Goal: Transaction & Acquisition: Download file/media

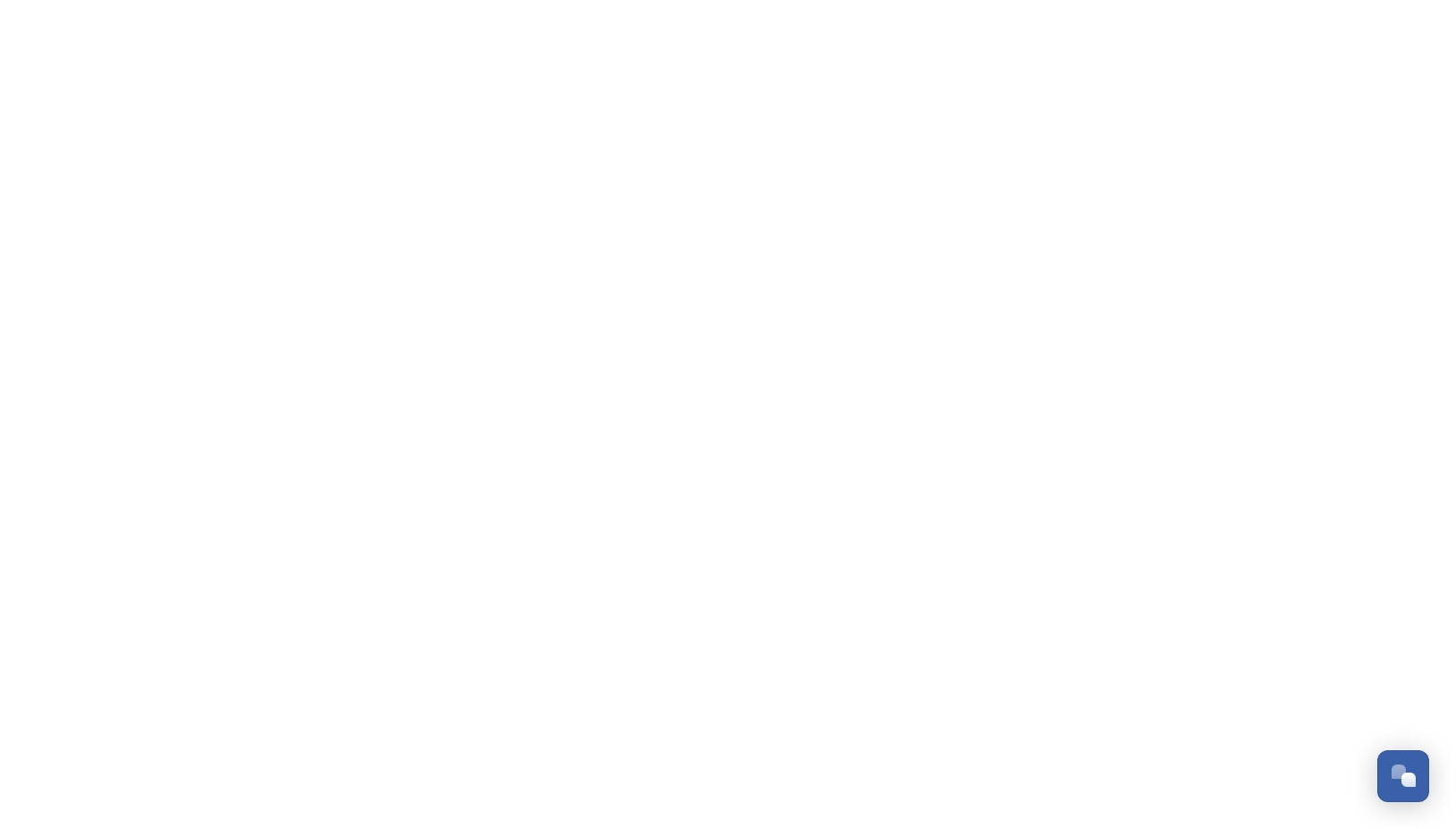
scroll to position [1262, 0]
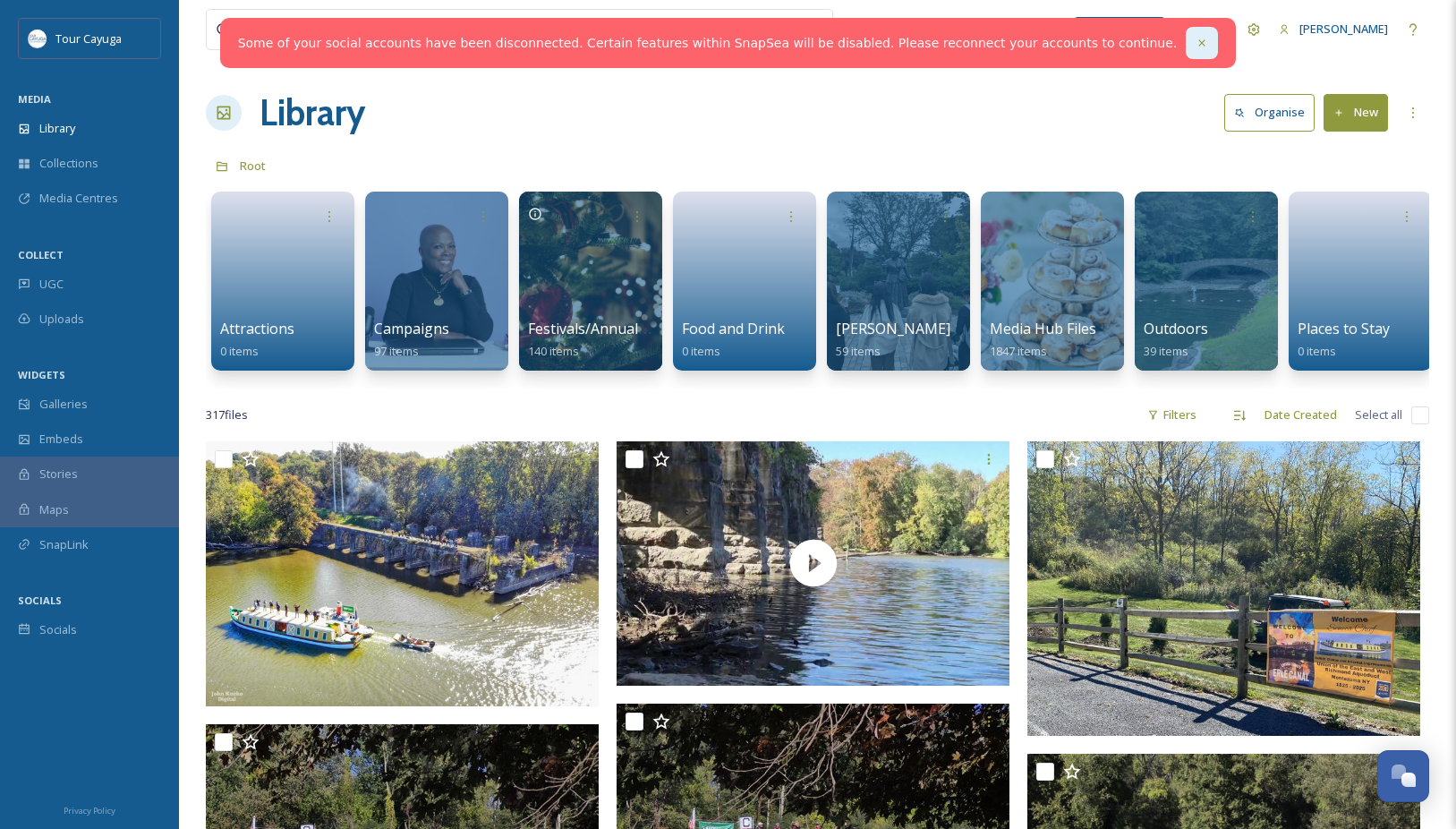
click at [1199, 45] on icon at bounding box center [1202, 42] width 7 height 7
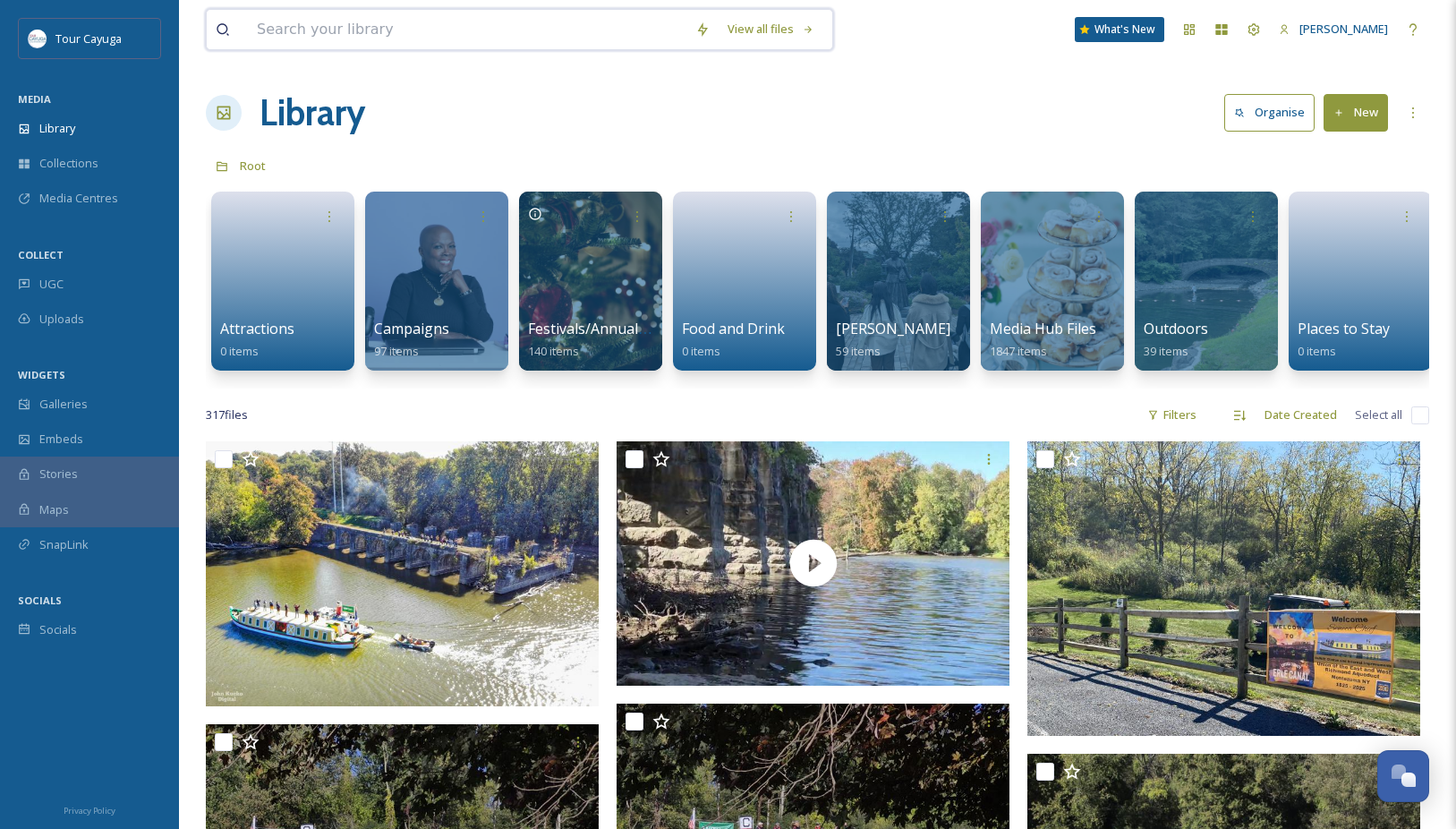
click at [511, 40] on input at bounding box center [466, 29] width 439 height 39
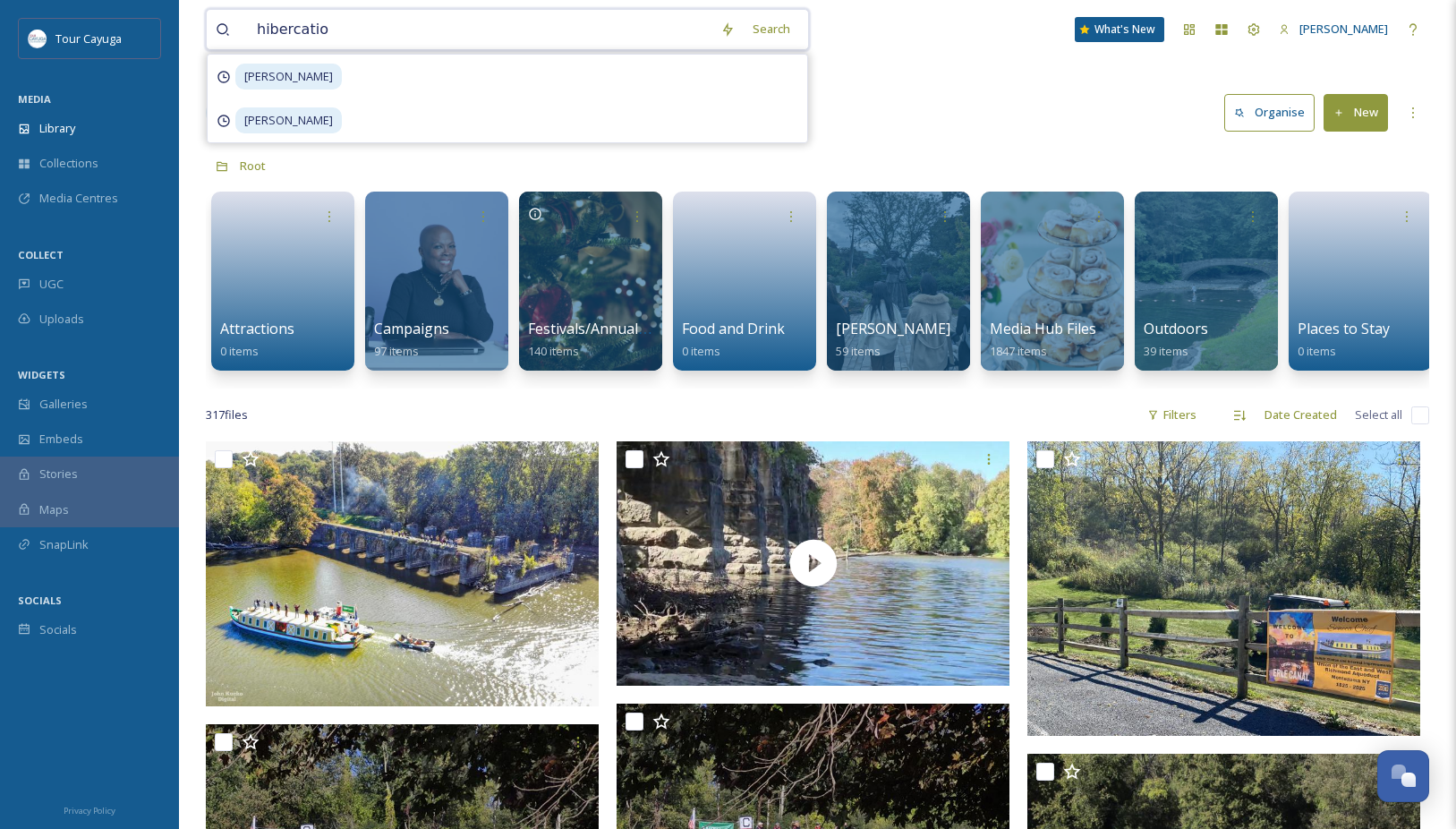
type input "hibercation"
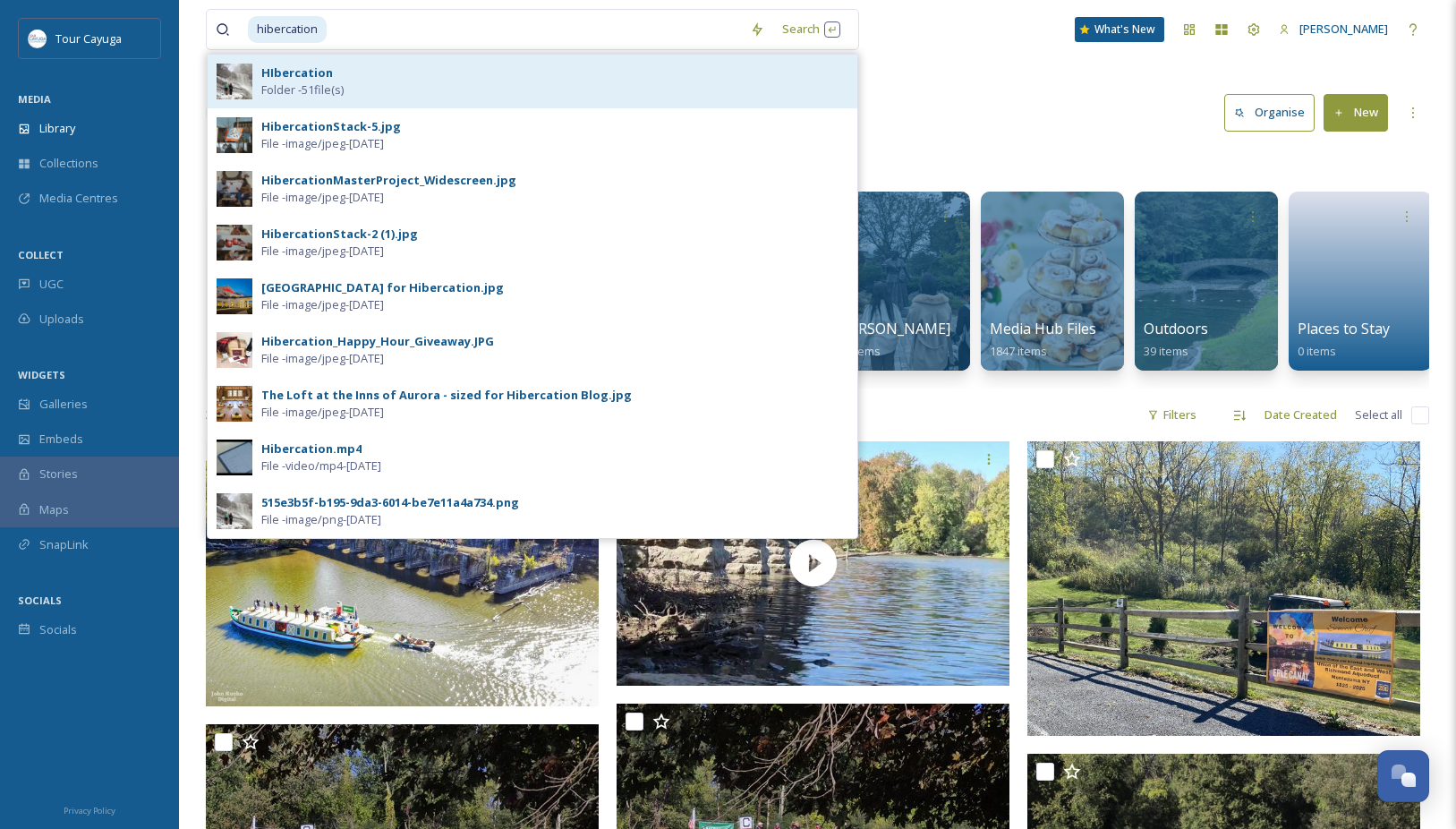
click at [681, 90] on div "HIbercation Folder - 51 file(s)" at bounding box center [555, 82] width 587 height 34
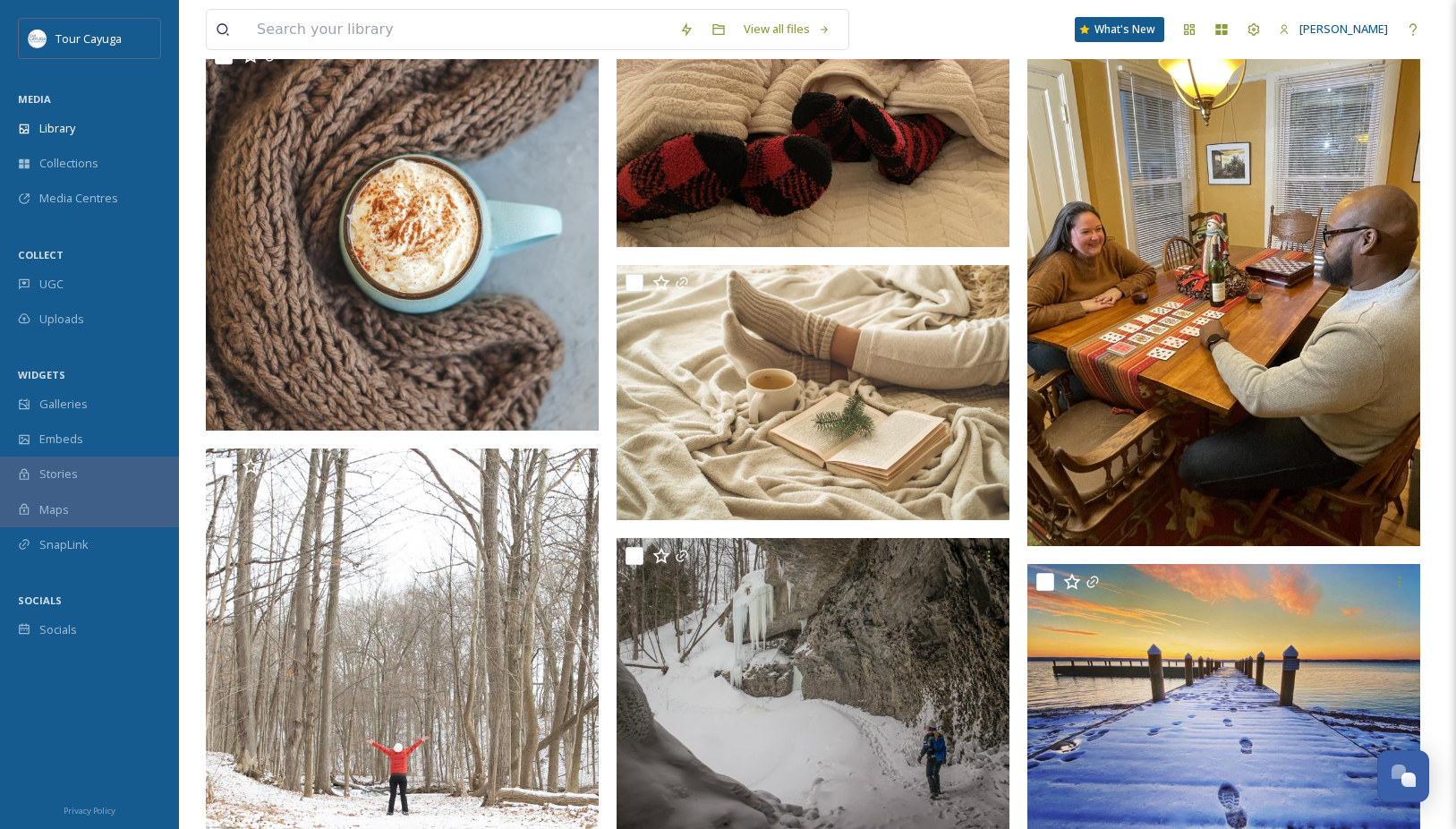
scroll to position [4656, 0]
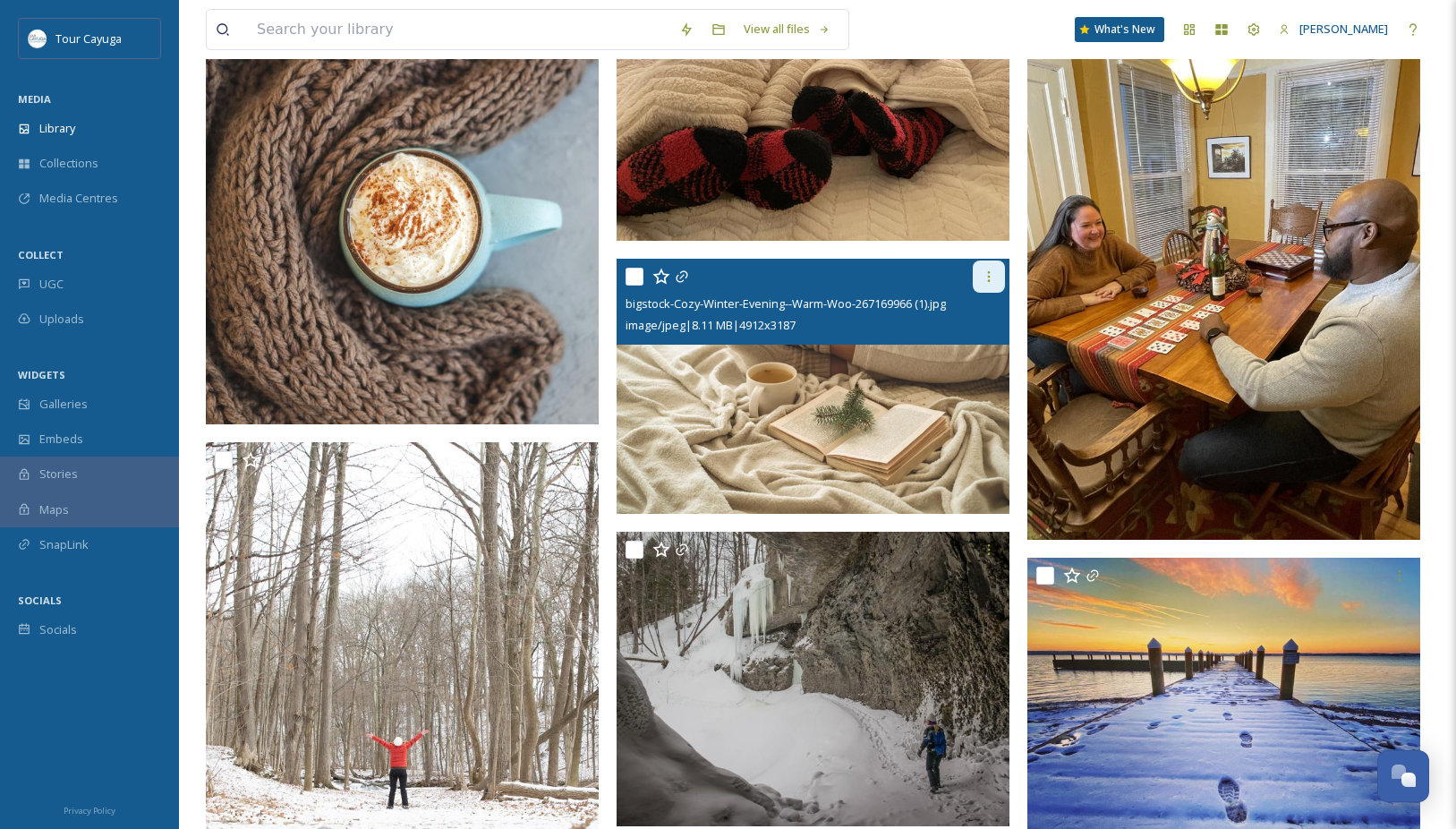
click at [990, 275] on icon at bounding box center [988, 276] width 14 height 14
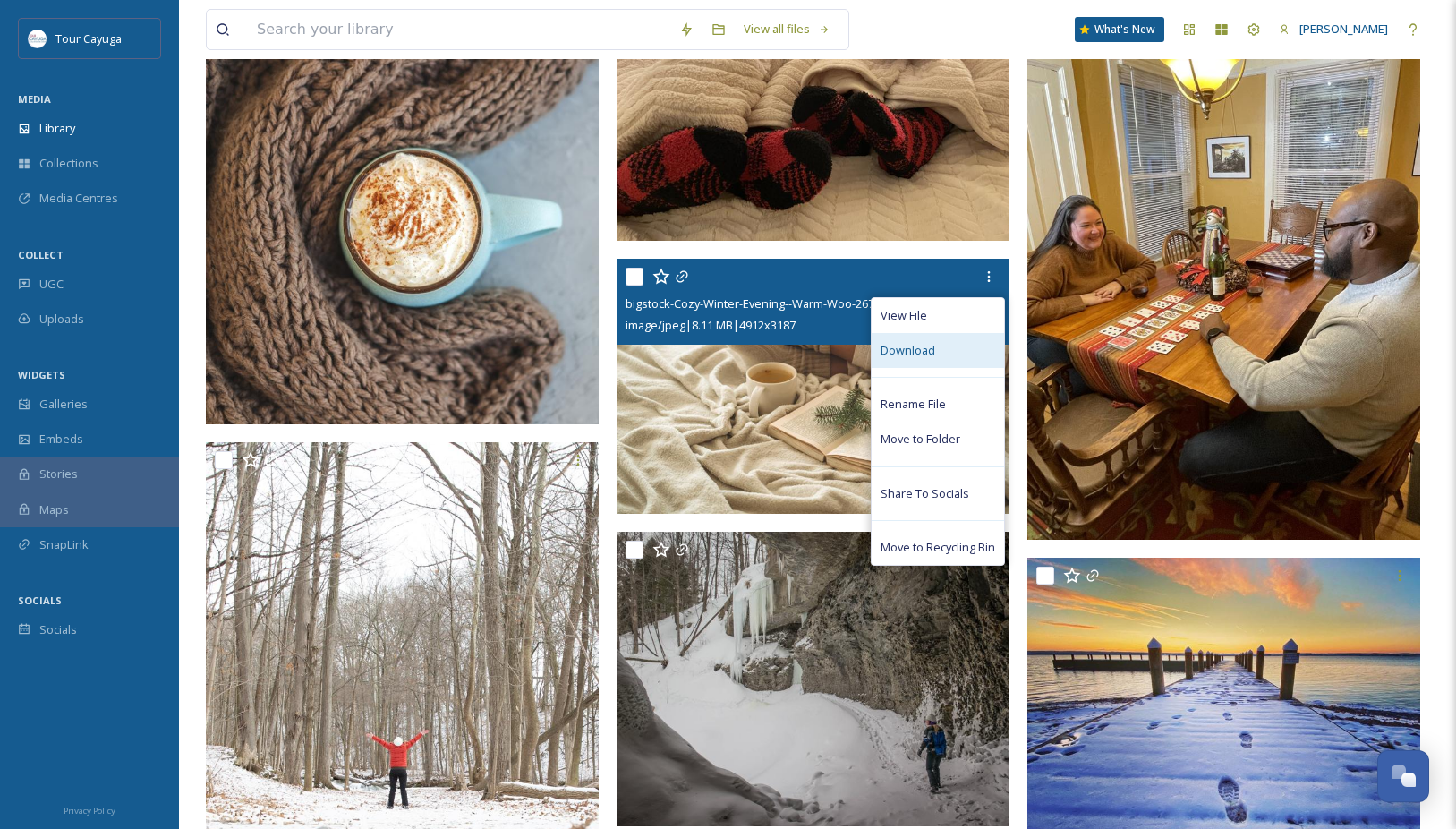
click at [936, 350] on div "Download" at bounding box center [937, 350] width 132 height 35
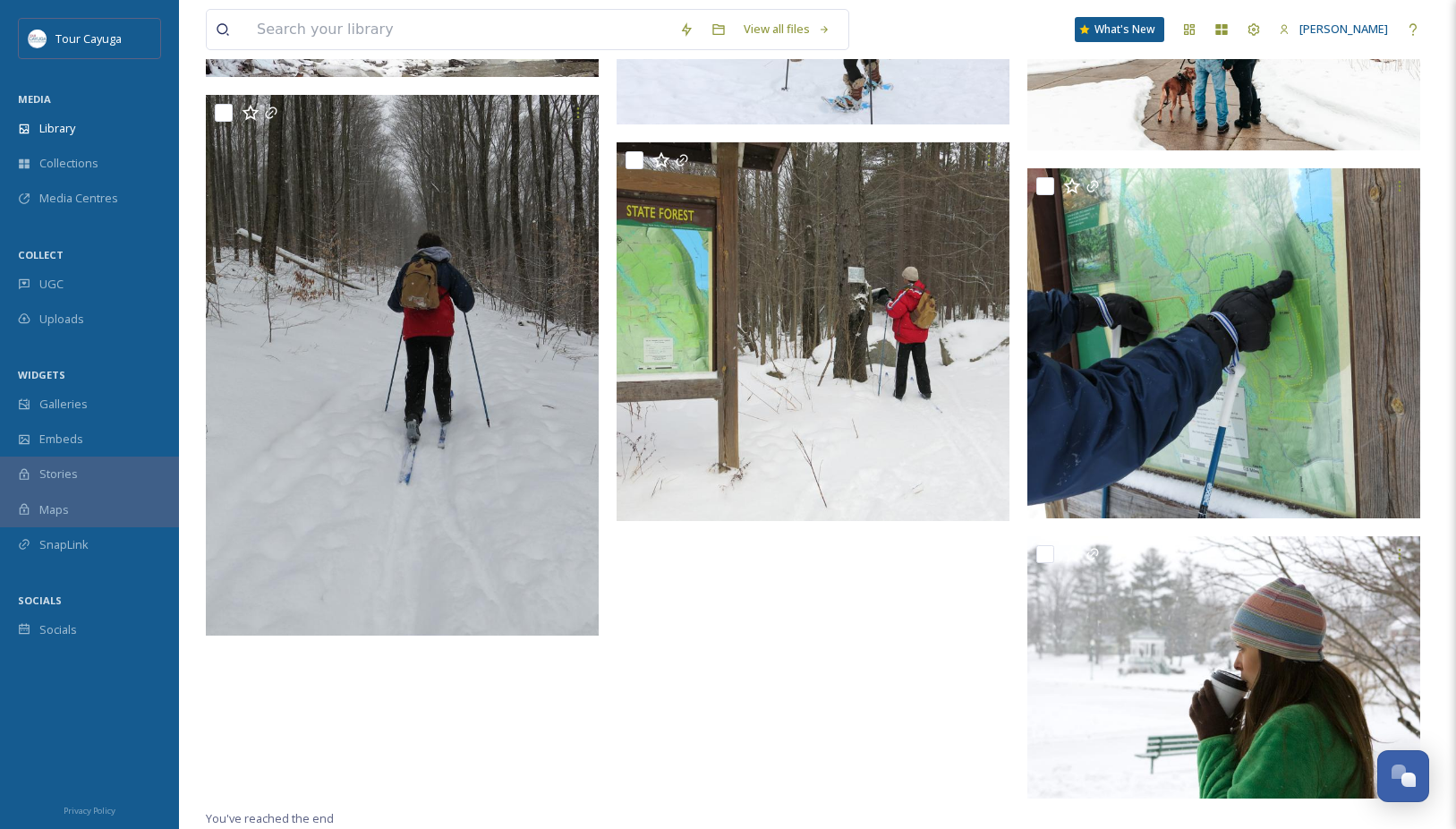
scroll to position [5916, 0]
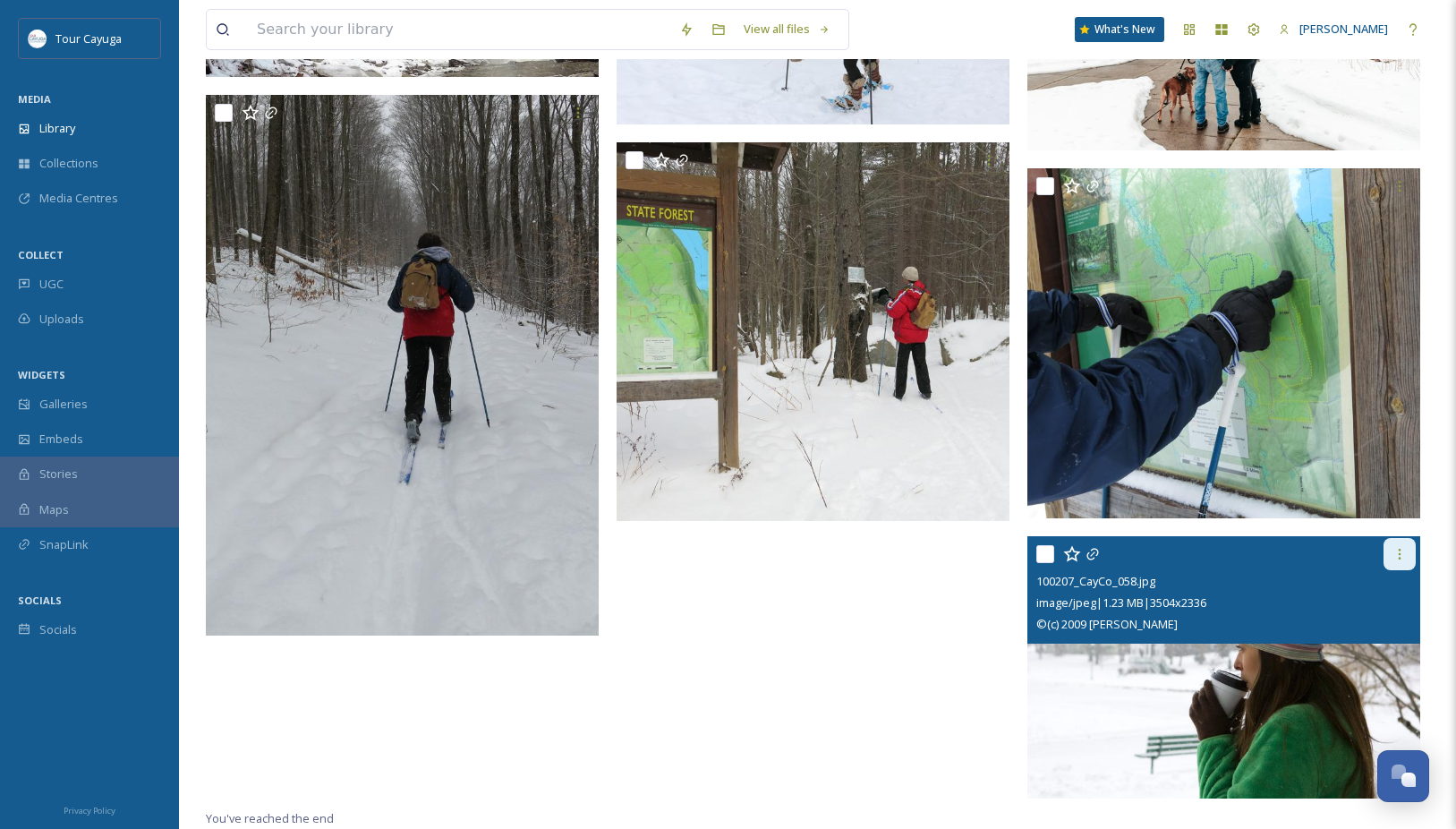
click at [1397, 554] on icon at bounding box center [1399, 553] width 14 height 14
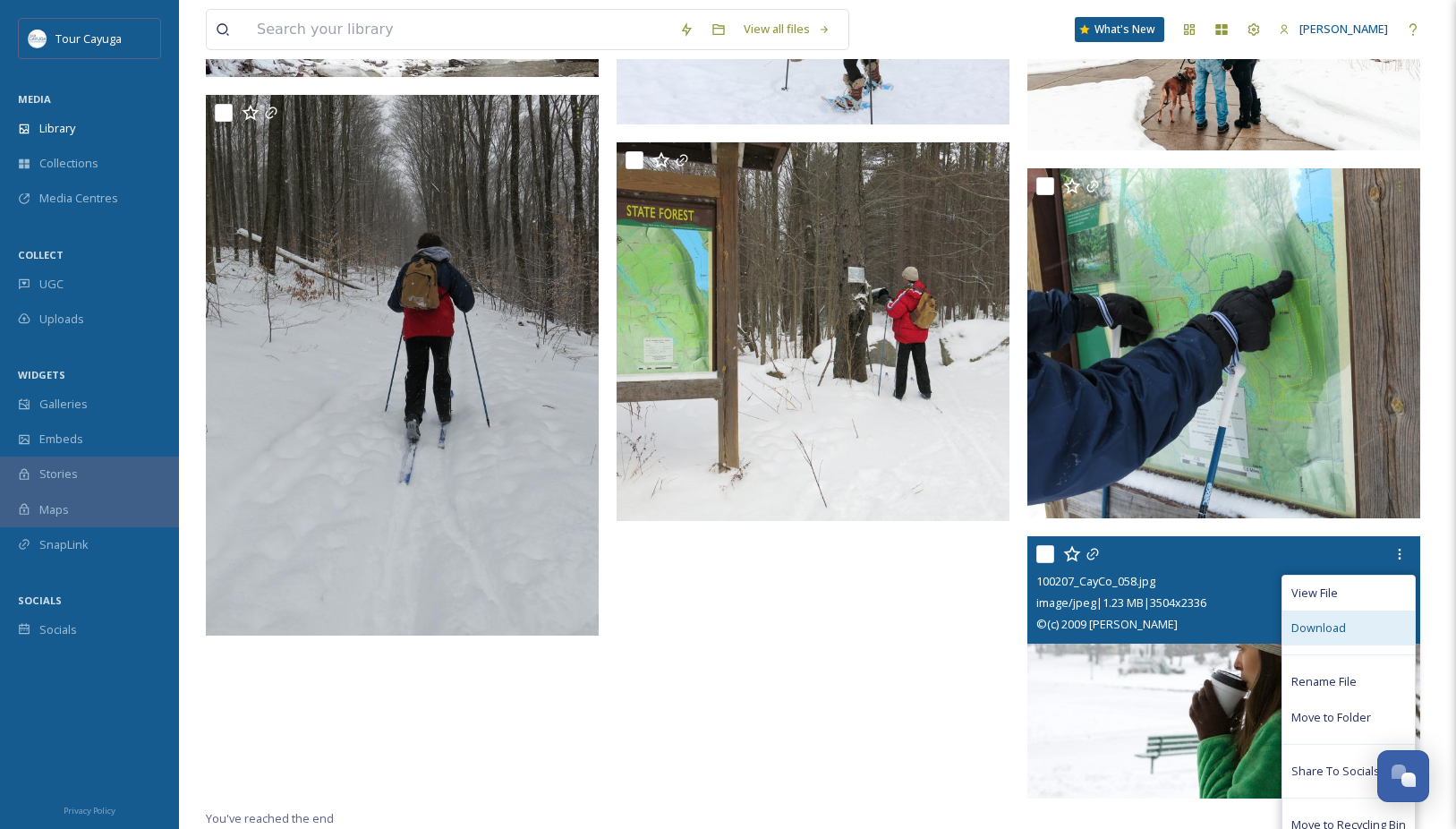
click at [1338, 624] on span "Download" at bounding box center [1318, 628] width 54 height 17
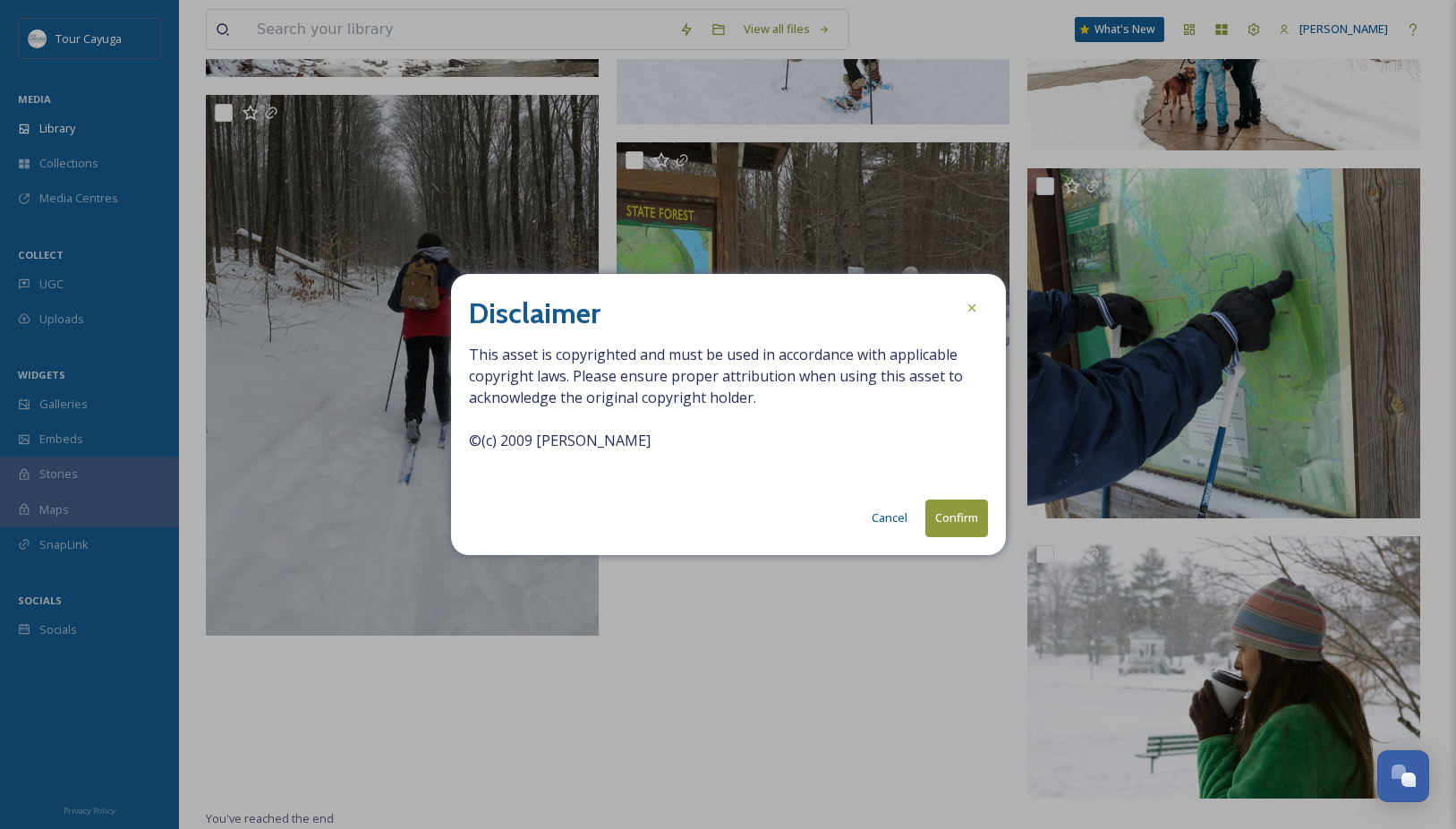
click at [968, 516] on button "Confirm" at bounding box center [956, 518] width 63 height 37
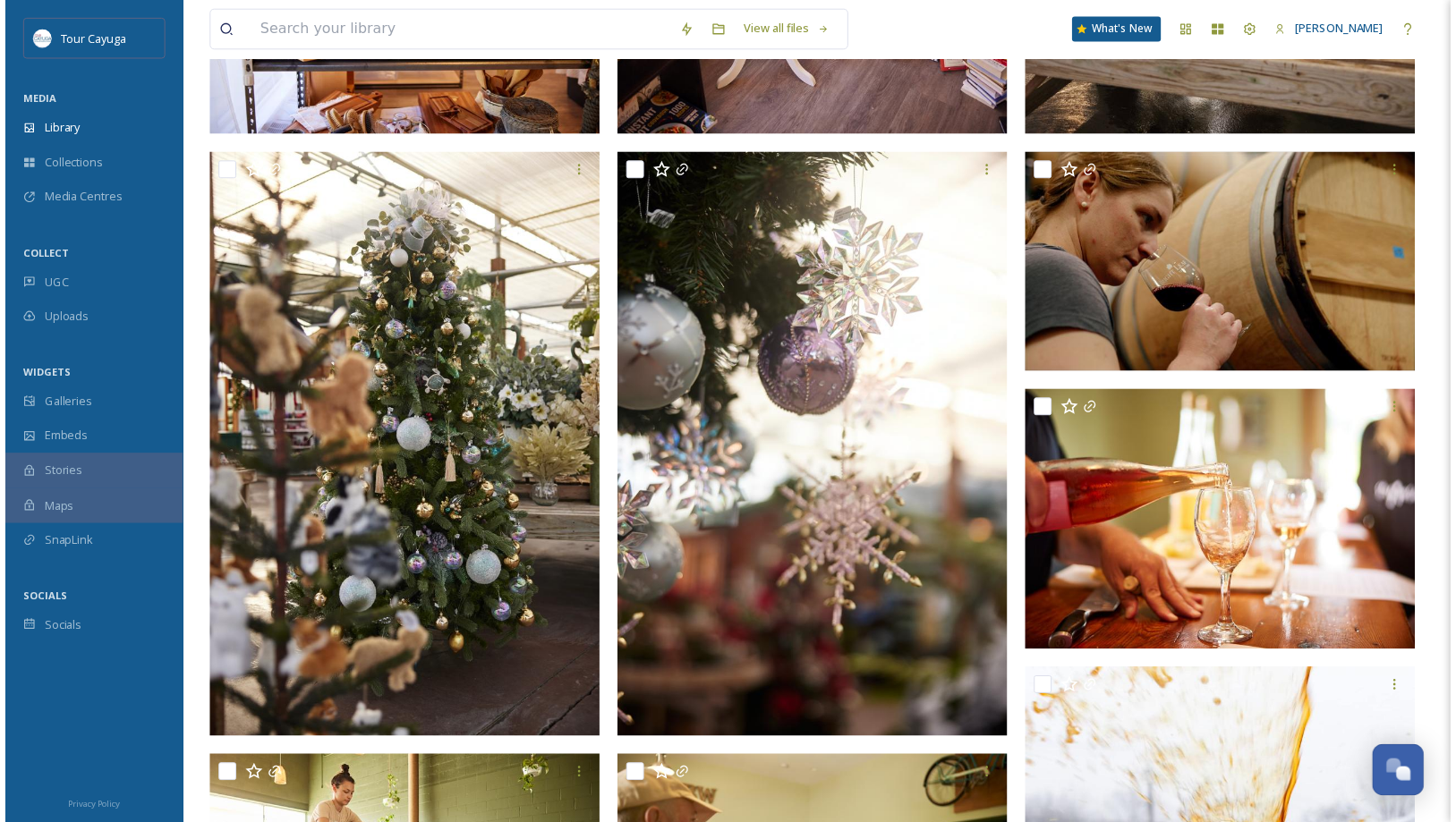
scroll to position [959, 0]
